Goal: Information Seeking & Learning: Compare options

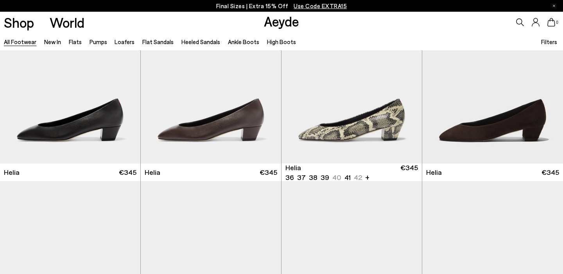
scroll to position [1422, 0]
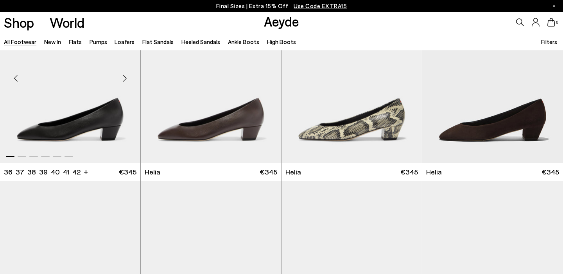
click at [123, 80] on div "Next slide" at bounding box center [124, 78] width 23 height 23
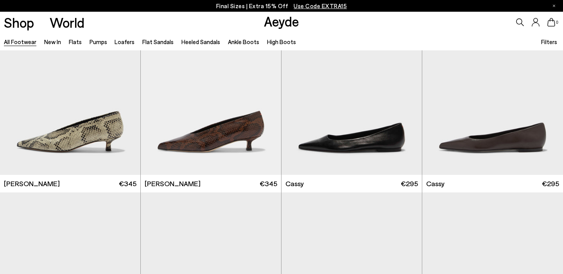
scroll to position [2905, 0]
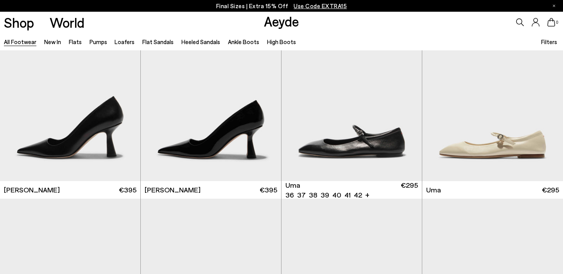
scroll to position [5627, 0]
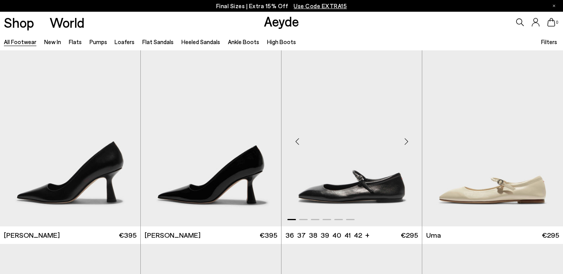
click at [407, 142] on div "Next slide" at bounding box center [405, 141] width 23 height 23
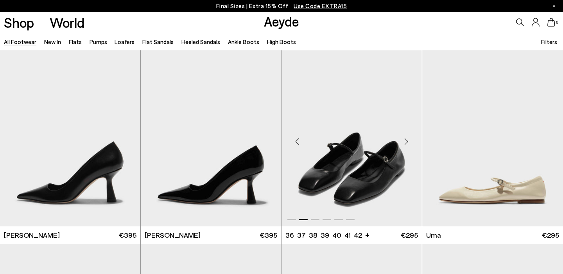
click at [407, 142] on div "Next slide" at bounding box center [405, 141] width 23 height 23
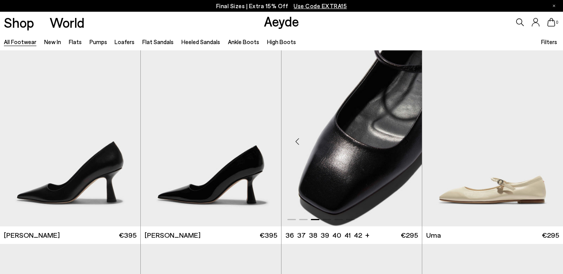
click at [407, 142] on div "Next slide" at bounding box center [405, 141] width 23 height 23
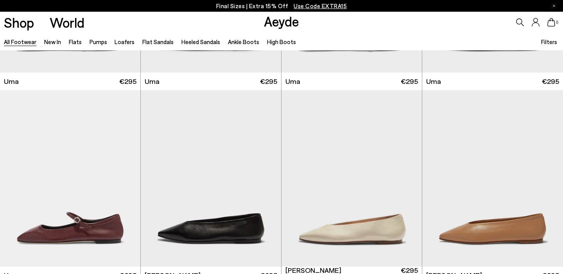
scroll to position [5985, 0]
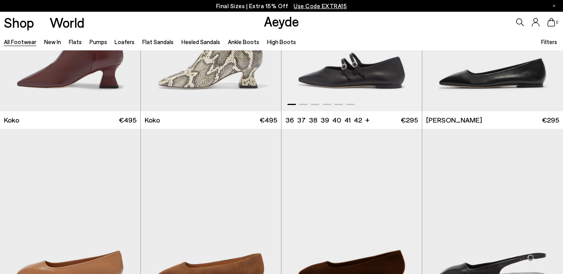
scroll to position [6410, 0]
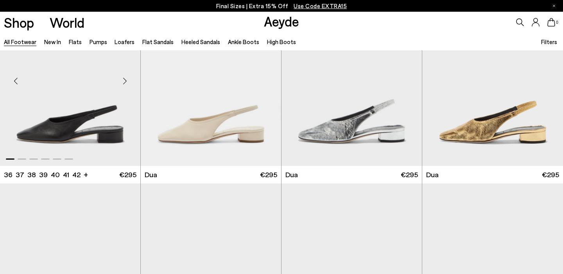
scroll to position [7559, 0]
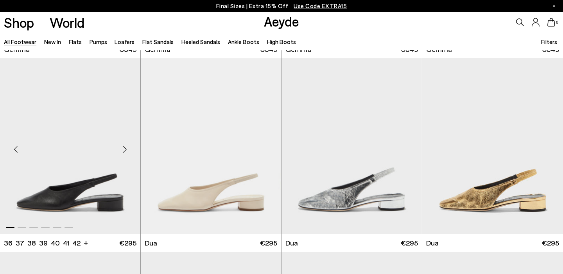
click at [122, 150] on div "Next slide" at bounding box center [124, 149] width 23 height 23
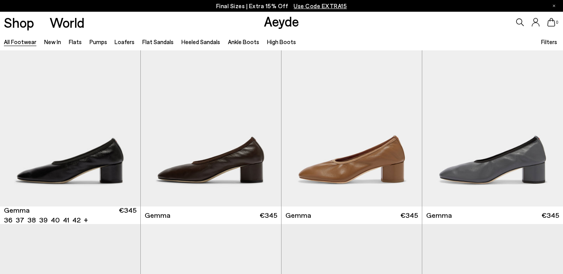
scroll to position [7359, 0]
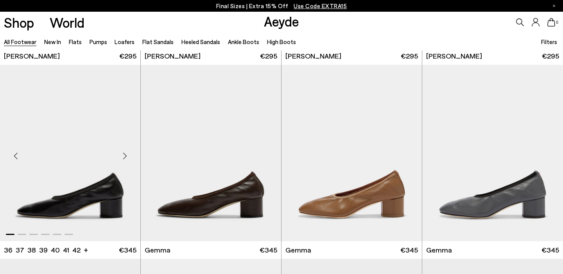
click at [125, 157] on div "Next slide" at bounding box center [124, 156] width 23 height 23
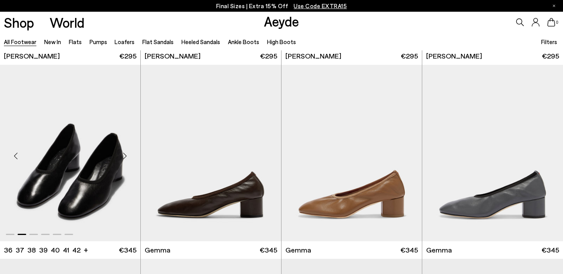
click at [125, 157] on div "Next slide" at bounding box center [124, 156] width 23 height 23
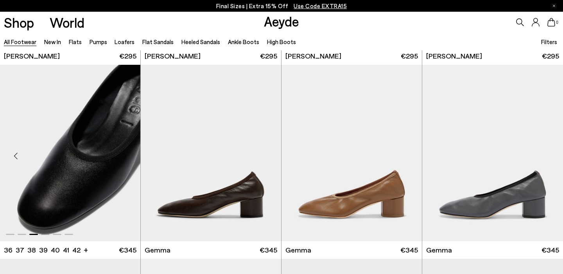
click at [125, 157] on div "Next slide" at bounding box center [124, 156] width 23 height 23
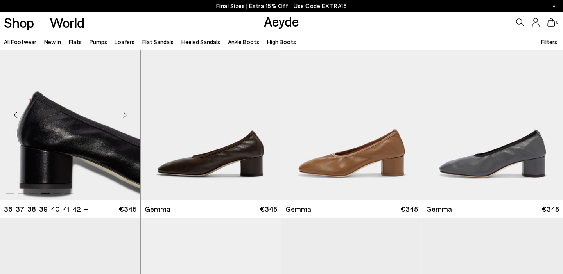
scroll to position [7405, 0]
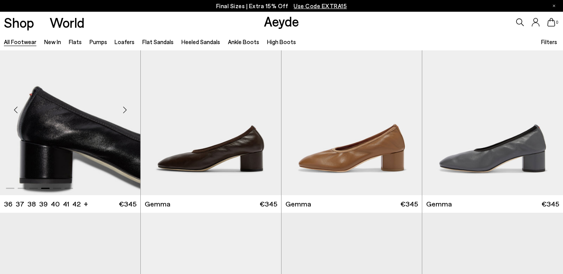
click at [125, 106] on div "Next slide" at bounding box center [124, 110] width 23 height 23
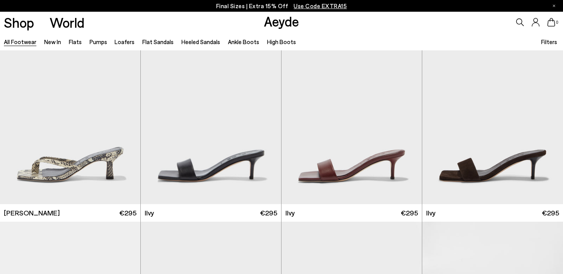
scroll to position [8365, 0]
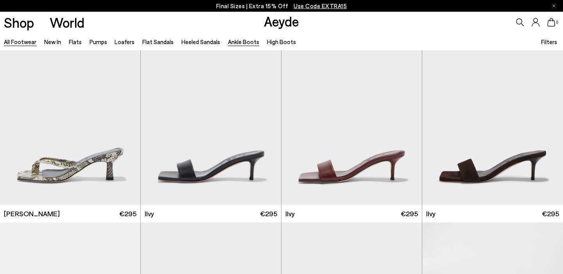
click at [235, 40] on link "Ankle Boots" at bounding box center [243, 41] width 31 height 7
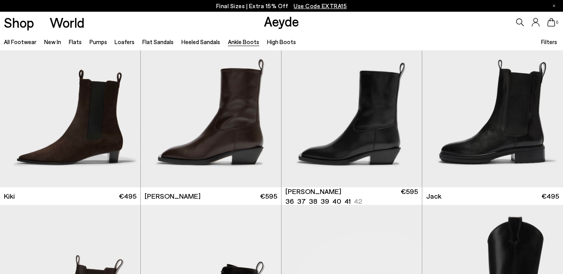
scroll to position [1161, 0]
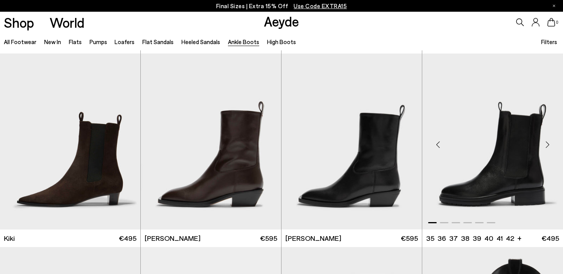
click at [544, 144] on div "Next slide" at bounding box center [546, 144] width 23 height 23
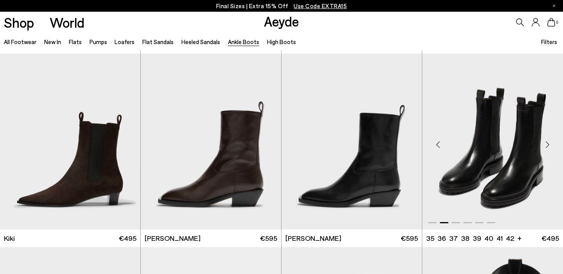
click at [544, 144] on div "Next slide" at bounding box center [546, 144] width 23 height 23
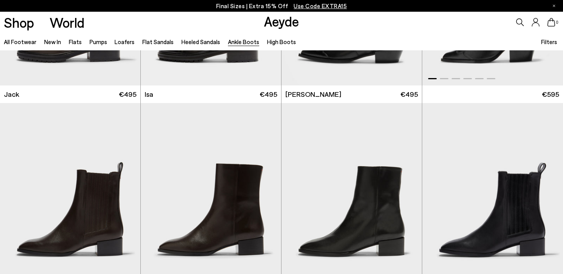
scroll to position [1408, 0]
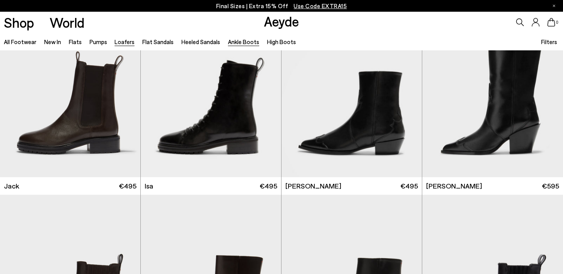
click at [124, 43] on link "Loafers" at bounding box center [125, 41] width 20 height 7
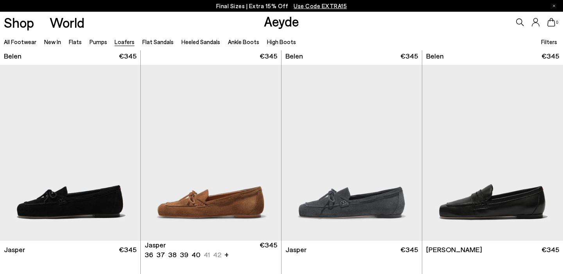
scroll to position [177, 0]
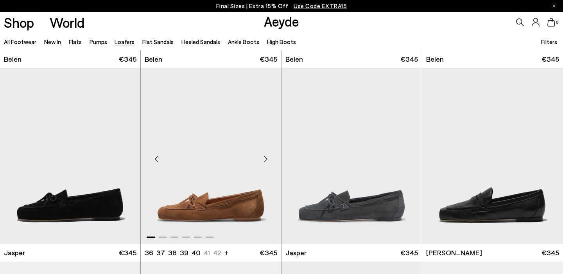
click at [267, 156] on div "Next slide" at bounding box center [265, 158] width 23 height 23
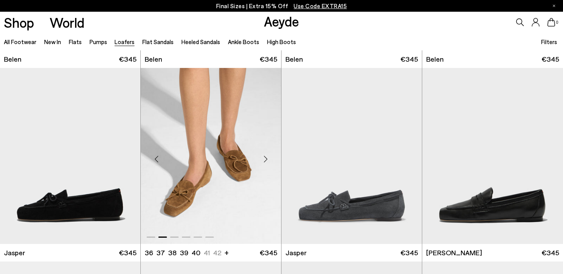
click at [267, 156] on div "Next slide" at bounding box center [265, 158] width 23 height 23
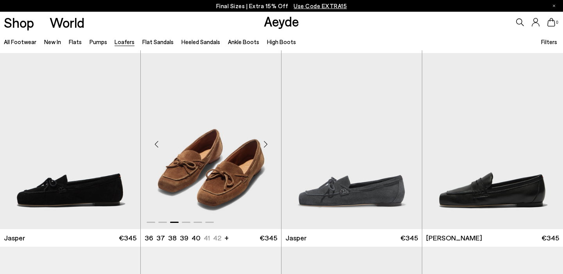
scroll to position [192, 0]
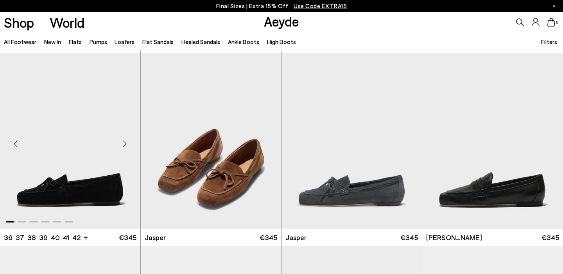
click at [128, 146] on div "Next slide" at bounding box center [124, 143] width 23 height 23
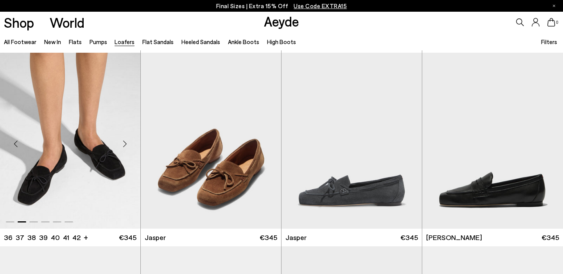
click at [128, 146] on div "Next slide" at bounding box center [124, 143] width 23 height 23
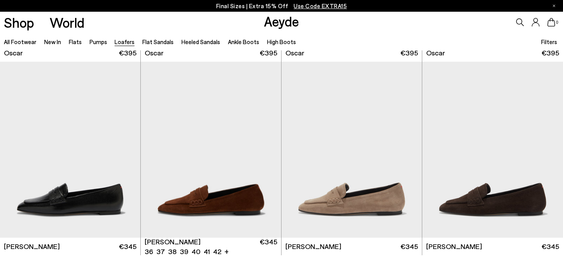
scroll to position [1332, 0]
